Goal: Information Seeking & Learning: Learn about a topic

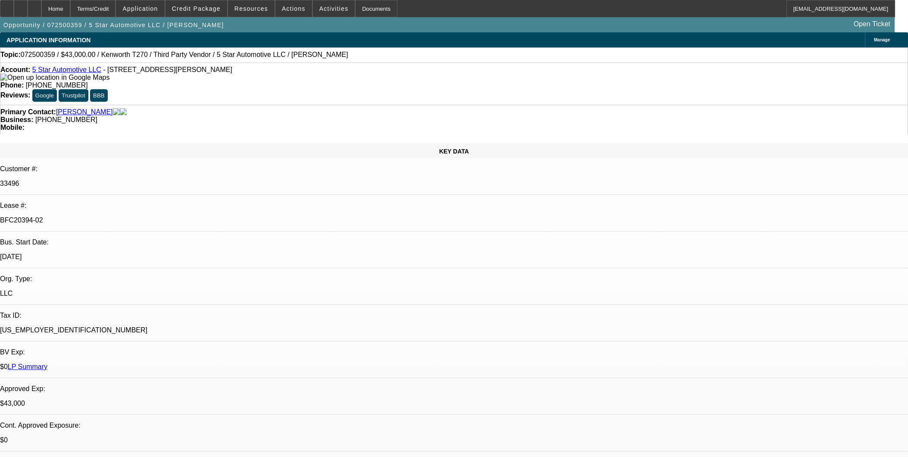
select select "0"
select select "6"
select select "0"
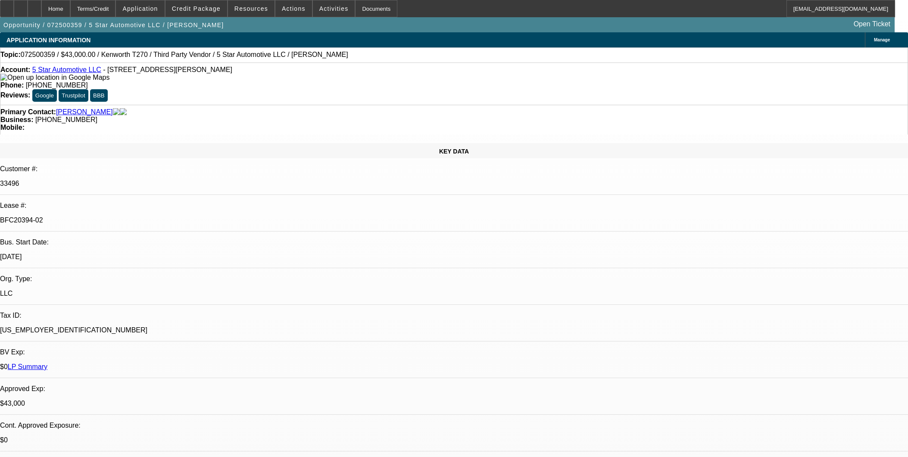
select select "0"
select select "6"
select select "0"
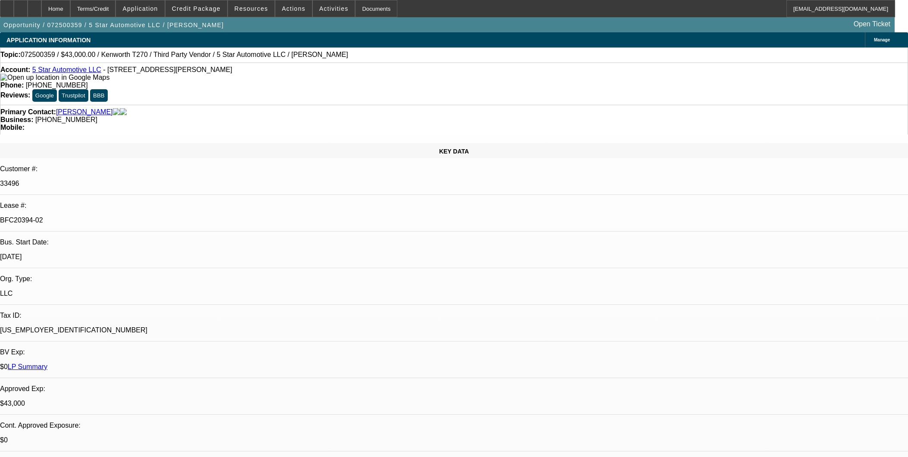
select select "0"
select select "6"
select select "0"
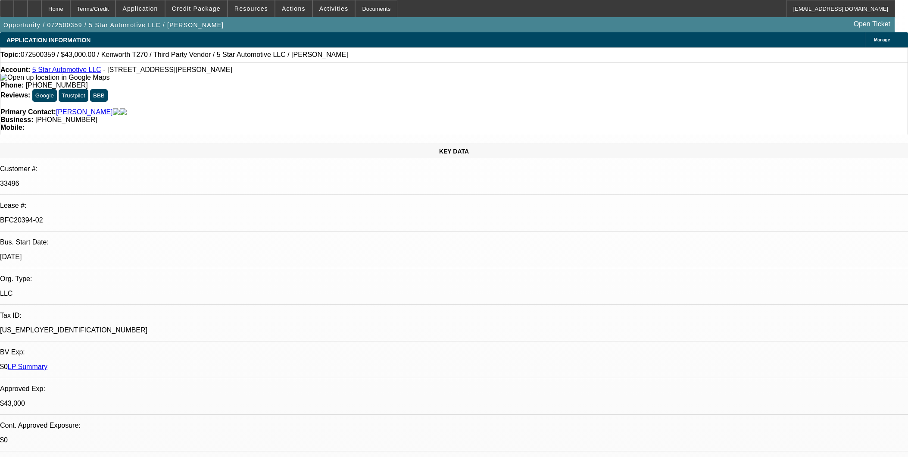
select select "6"
select select "0"
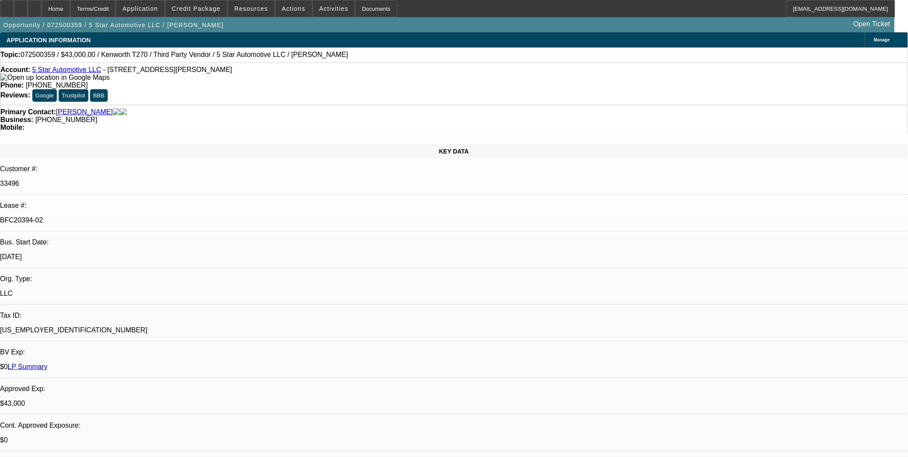
select select "0"
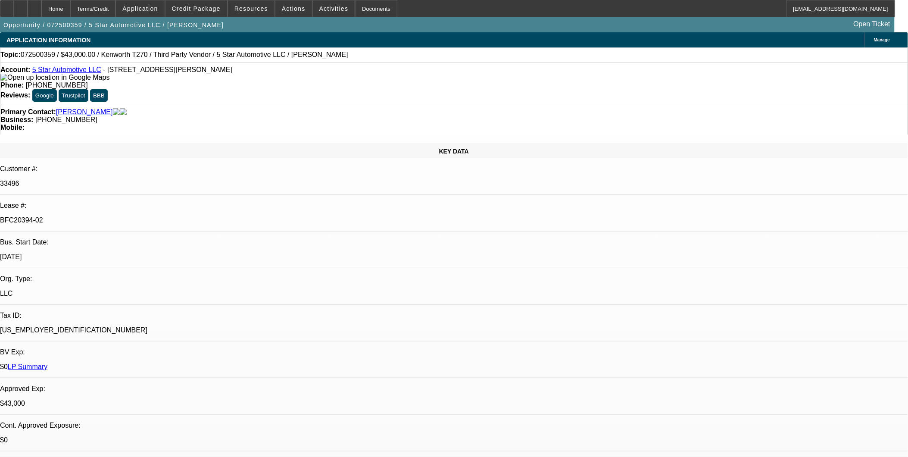
select select "0"
select select "1"
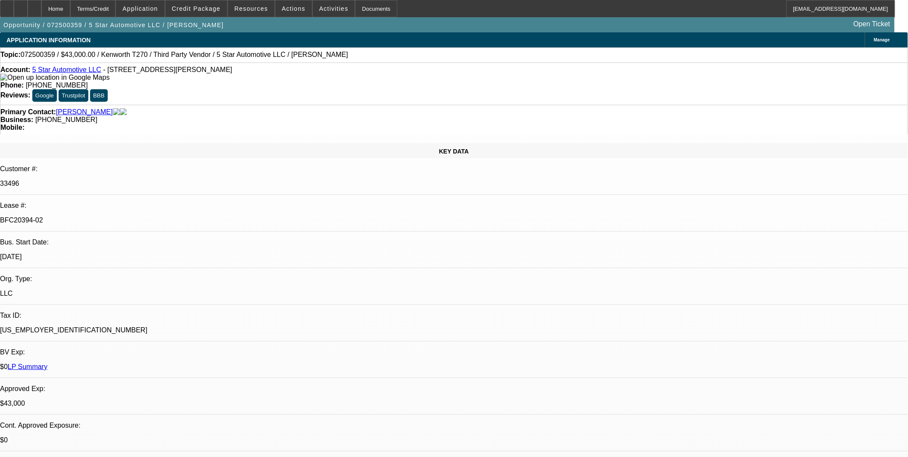
select select "6"
select select "1"
select select "6"
select select "1"
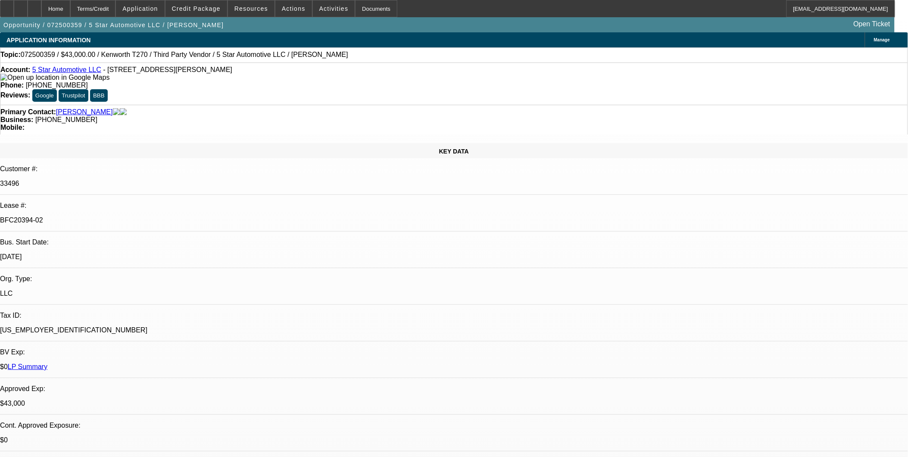
select select "1"
select select "6"
select select "1"
select select "6"
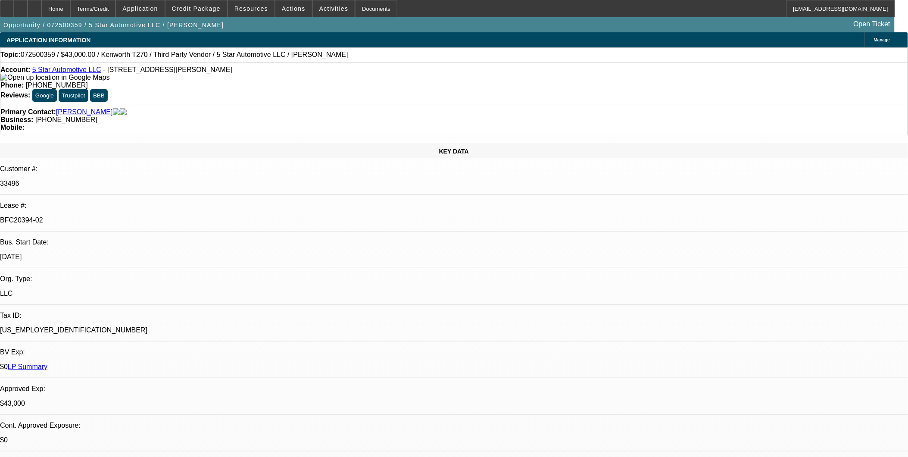
scroll to position [0, 0]
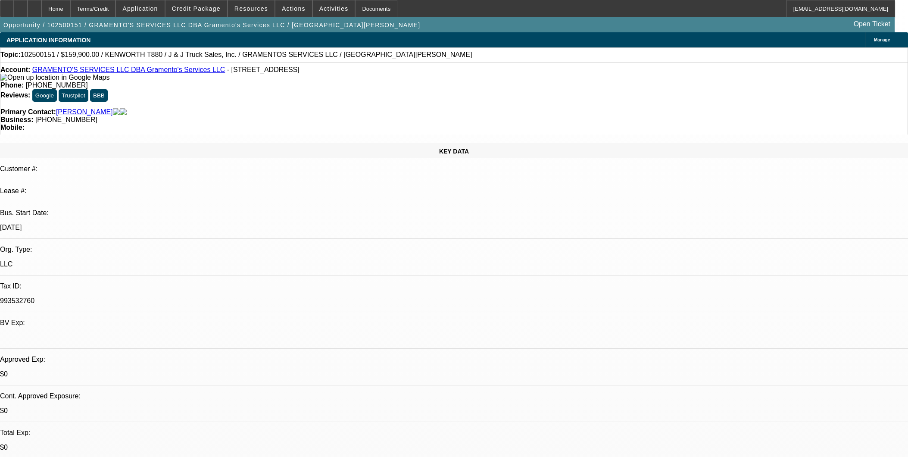
select select "0"
select select "6"
select select "0"
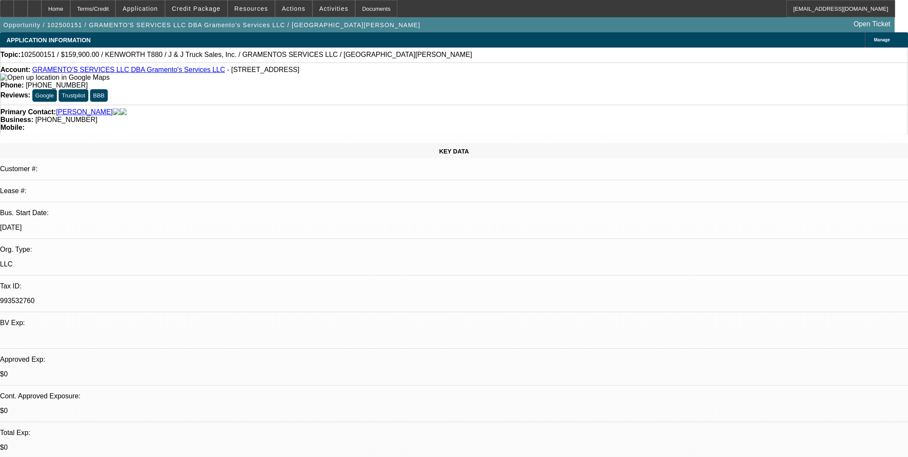
select select "0"
select select "6"
select select "0"
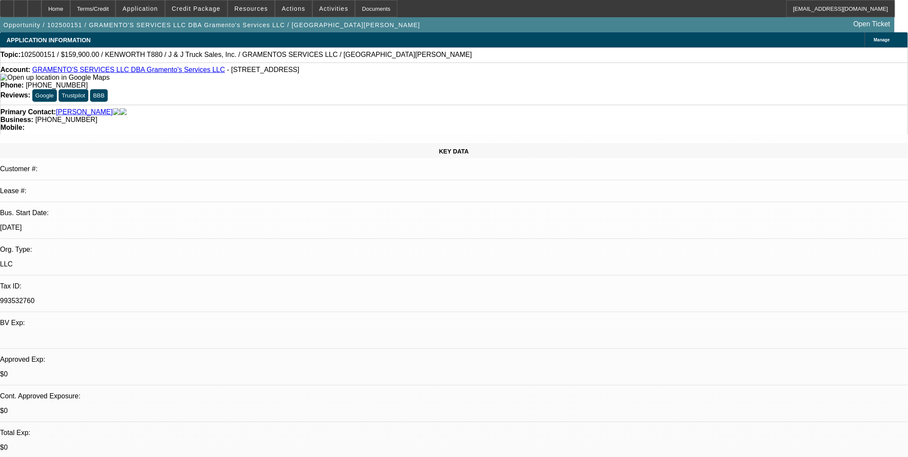
select select "0"
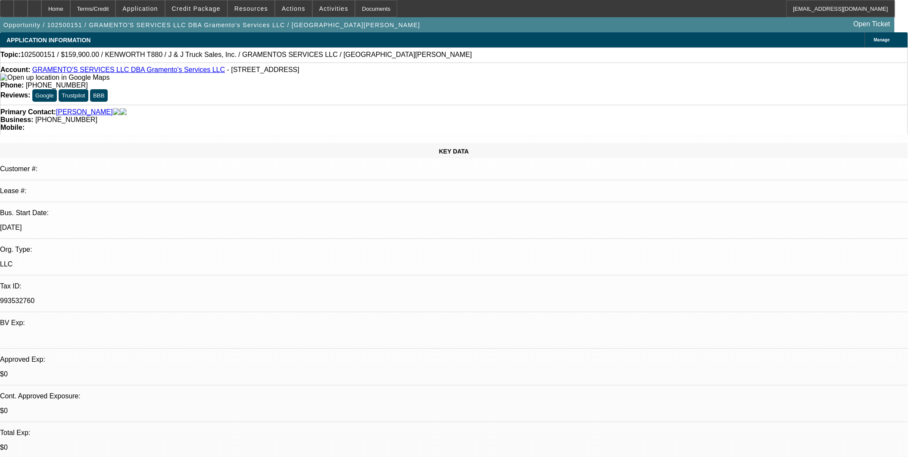
select select "1"
select select "6"
select select "1"
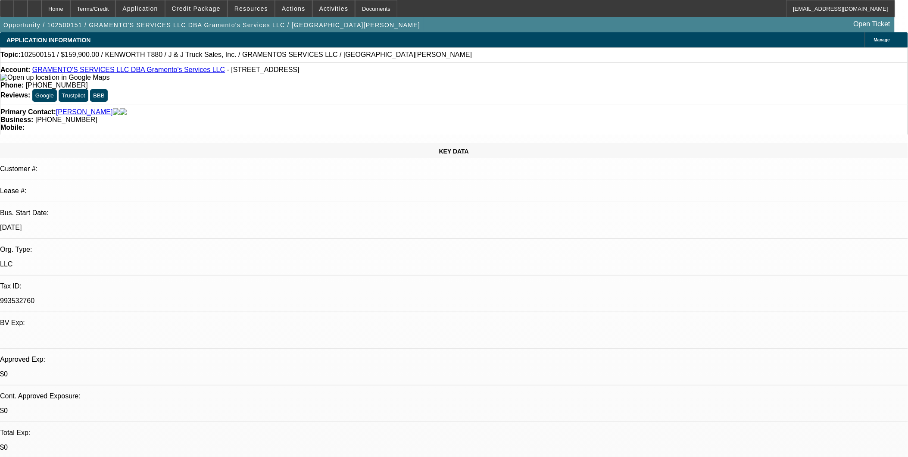
select select "6"
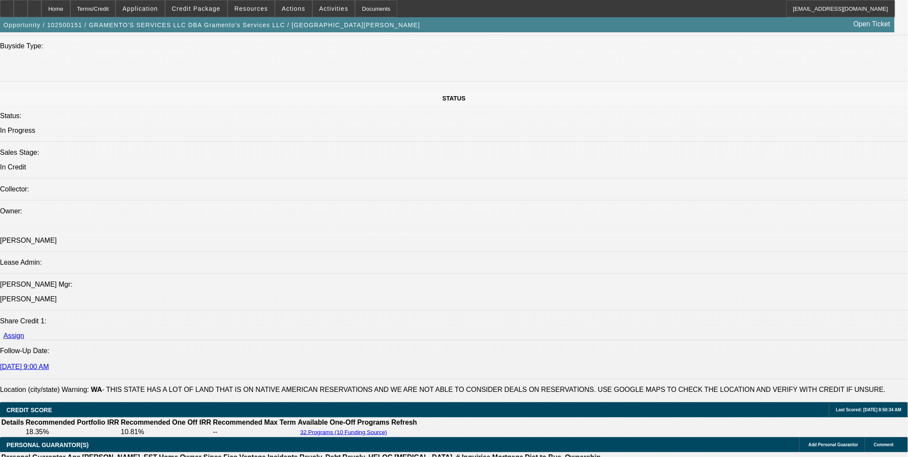
scroll to position [1150, 0]
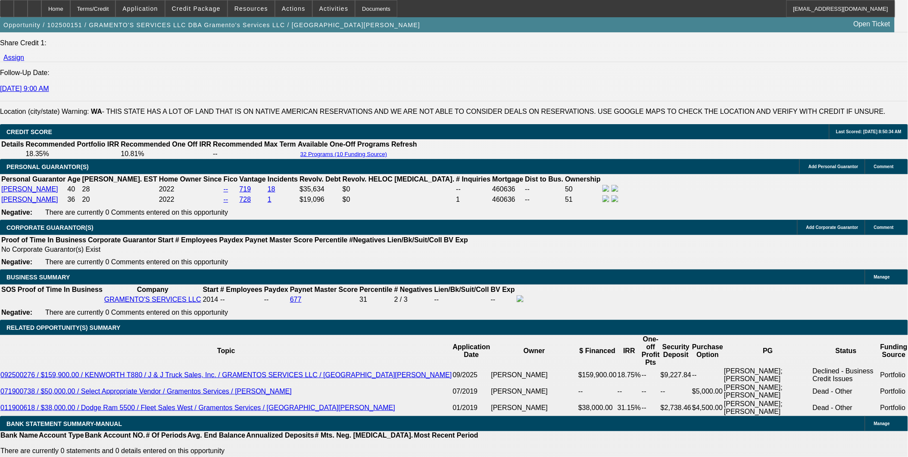
drag, startPoint x: 683, startPoint y: 118, endPoint x: 678, endPoint y: 124, distance: 7.4
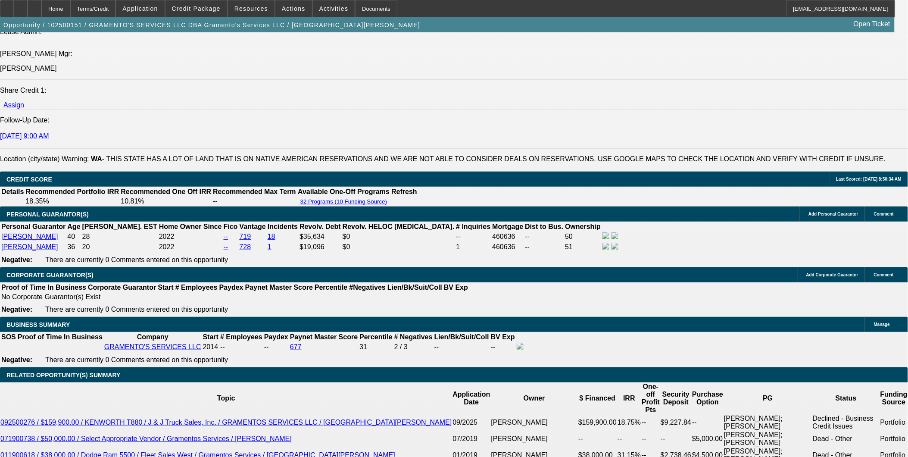
scroll to position [1103, 0]
